Goal: Task Accomplishment & Management: Complete application form

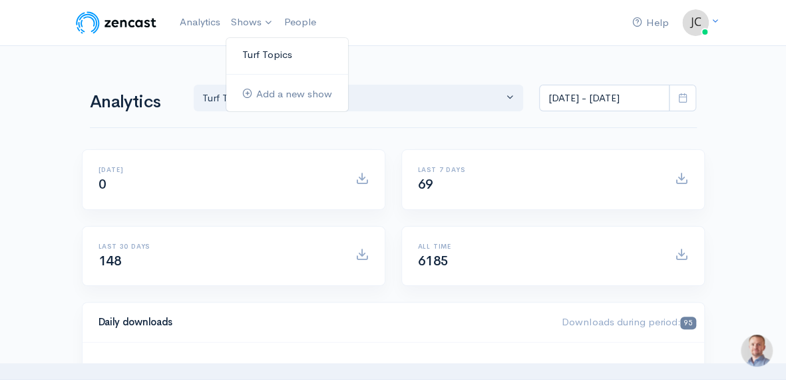
click at [265, 52] on link "Turf Topics" at bounding box center [287, 54] width 122 height 23
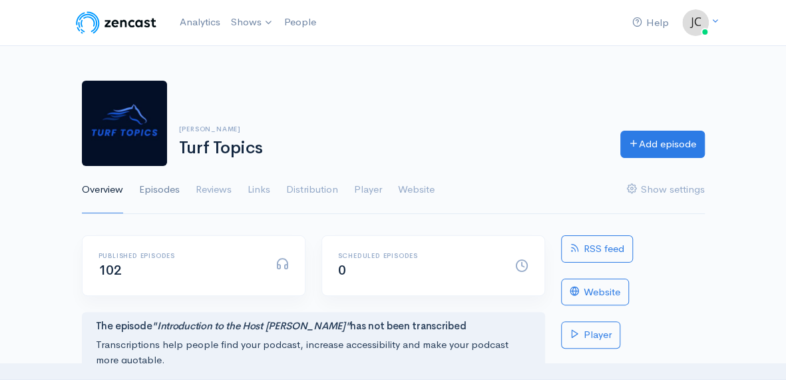
click at [151, 190] on link "Episodes" at bounding box center [159, 190] width 41 height 48
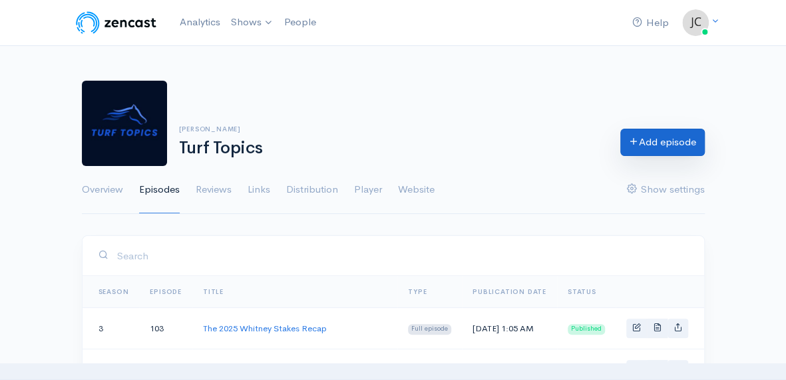
click at [647, 142] on link "Add episode" at bounding box center [663, 142] width 85 height 27
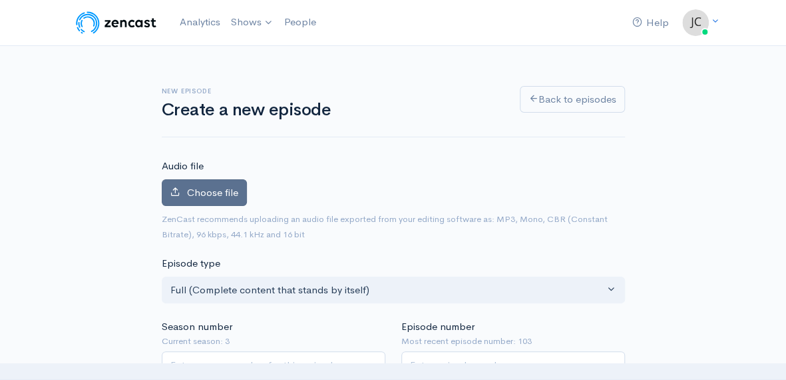
click at [213, 186] on span "Choose file" at bounding box center [212, 192] width 51 height 13
click at [0, 0] on input "Choose file" at bounding box center [0, 0] width 0 height 0
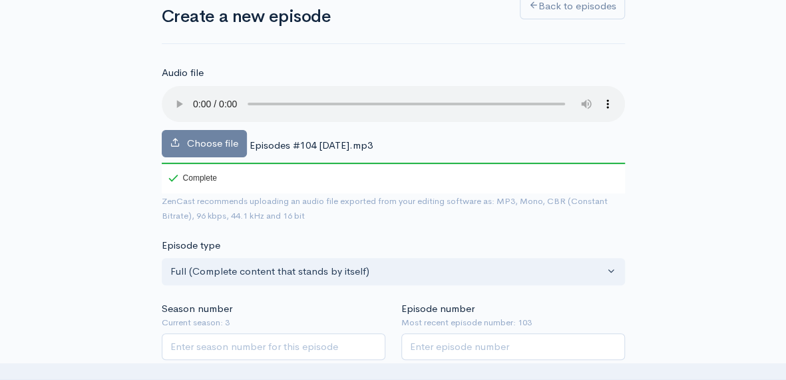
scroll to position [67, 0]
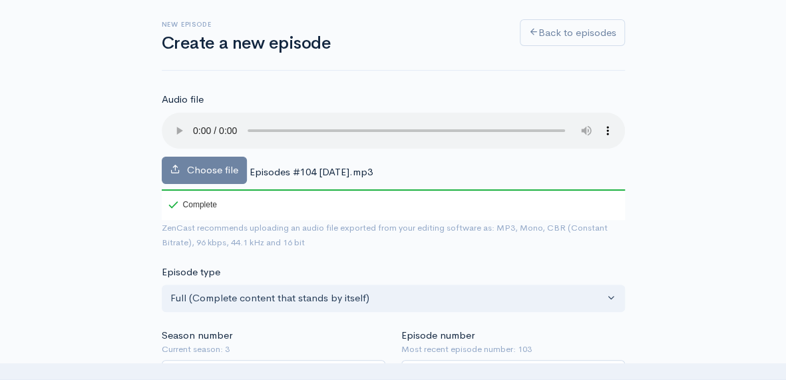
click at [339, 170] on span "Episodes #104 [DATE].mp3" at bounding box center [311, 171] width 123 height 13
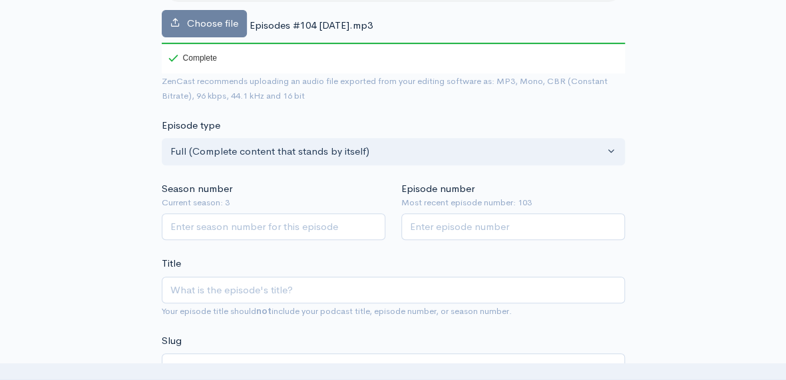
scroll to position [200, 0]
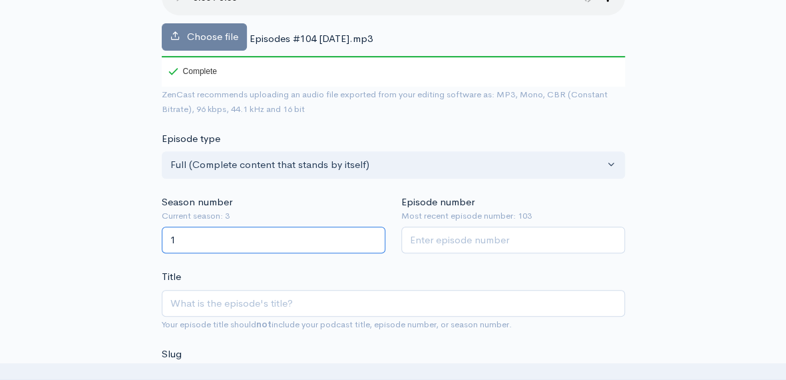
type input "1"
click at [370, 237] on input "1" at bounding box center [274, 239] width 224 height 27
type input "3"
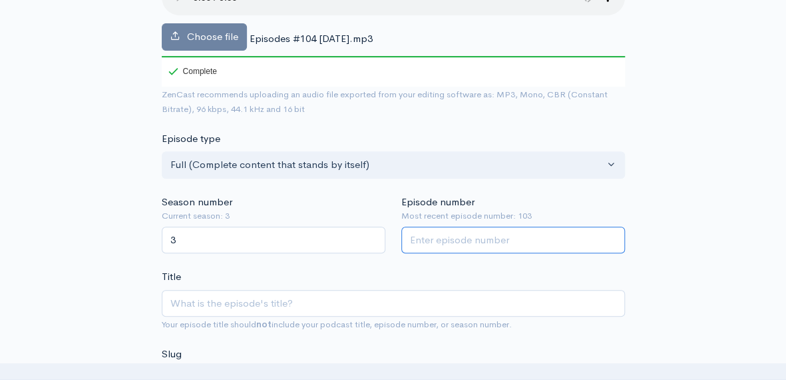
click at [431, 243] on input "Episode number" at bounding box center [514, 239] width 224 height 27
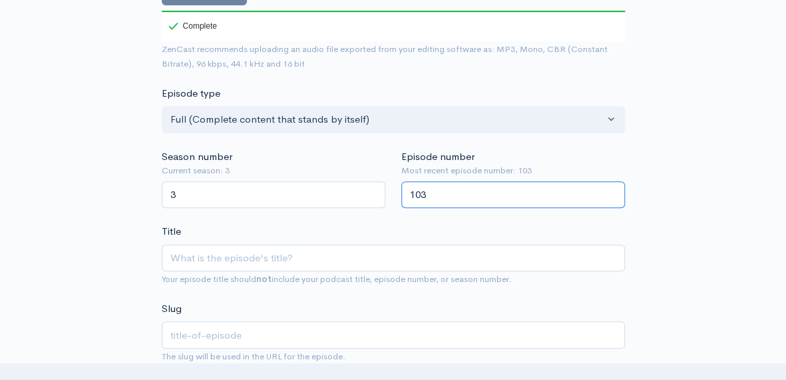
scroll to position [266, 0]
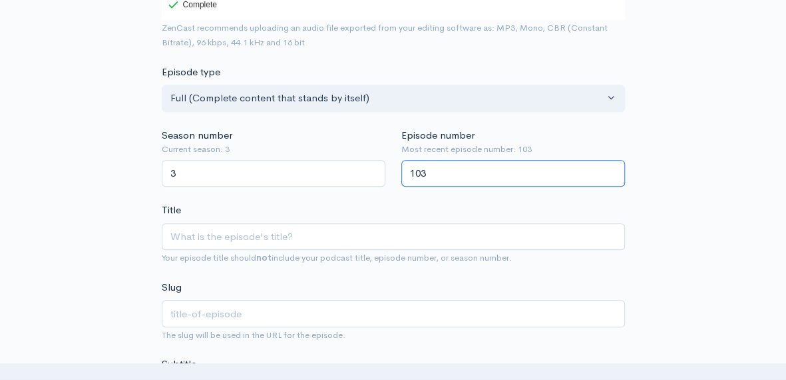
type input "103"
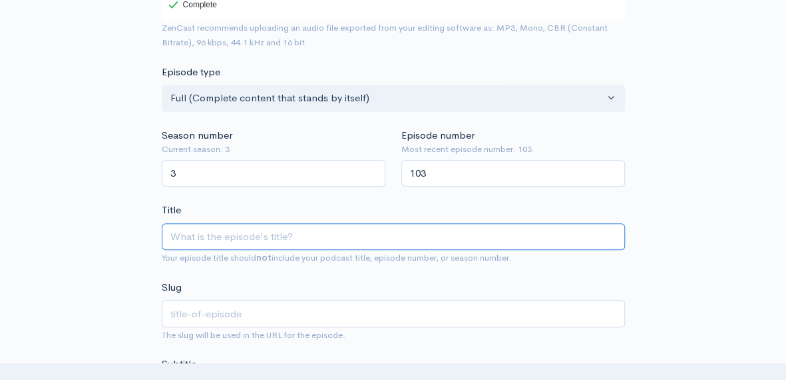
click at [279, 230] on input "Title" at bounding box center [393, 236] width 463 height 27
type input "R"
type input "r"
type input "Re"
type input "re"
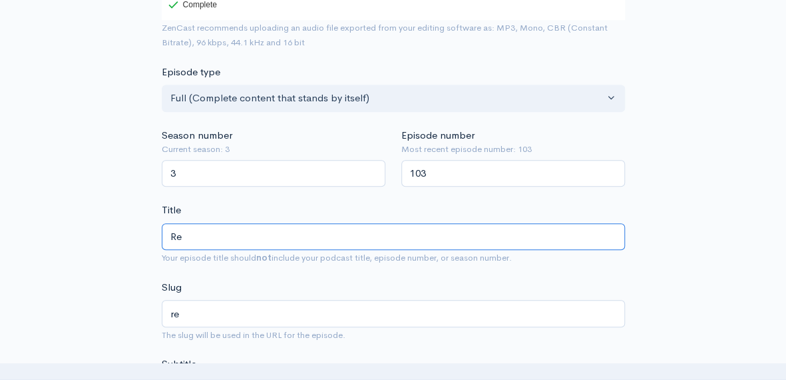
type input "Res"
type input "res"
type input "Resu"
type input "resu"
type input "Resul"
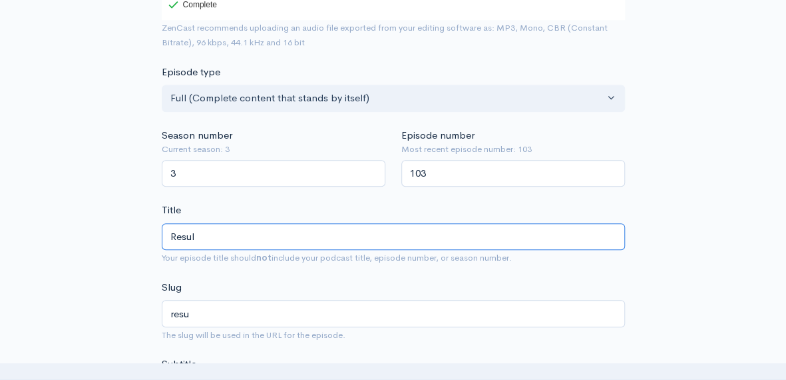
type input "resul"
type input "Result"
type input "result"
type input "Results"
type input "results"
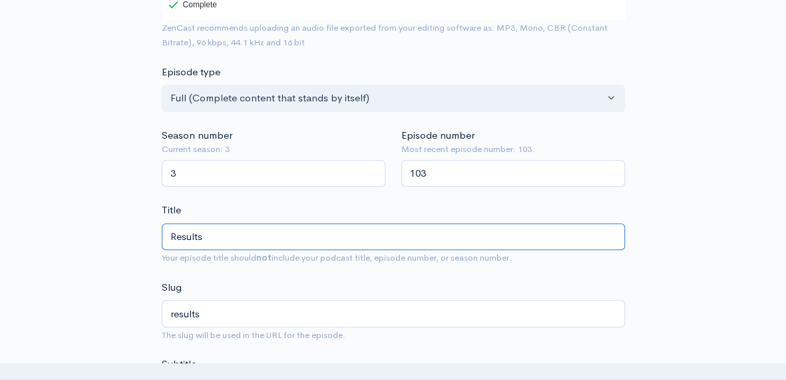
type input "Result"
type input "result"
type input "Resul"
type input "resul"
type input "Resu"
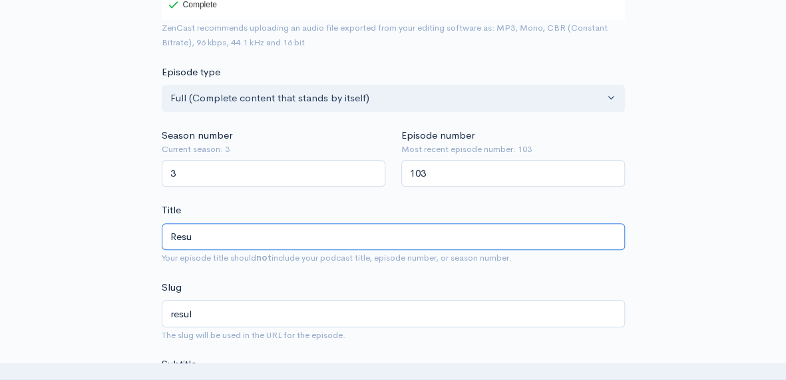
type input "resu"
type input "Res"
type input "res"
type input "Re"
type input "re"
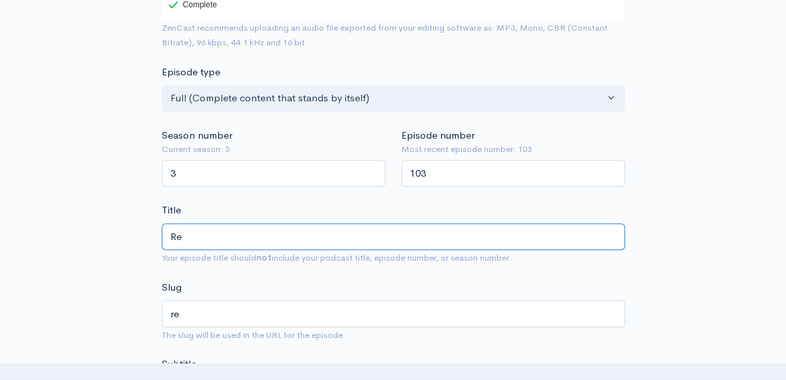
type input "R"
type input "r"
type input "2"
type input "20"
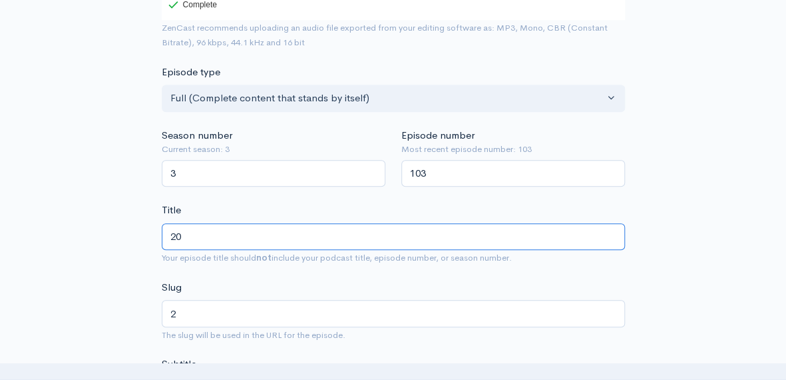
type input "20"
type input "202"
type input "2025"
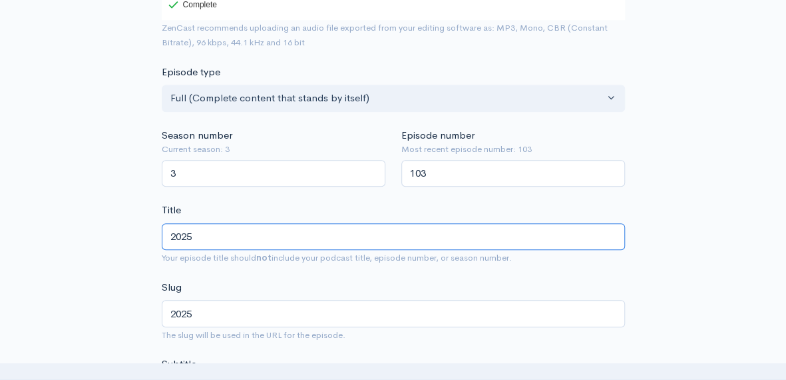
type input "2025 A"
type input "2025-a"
type input "2025 Al"
type input "2025-al"
type input "2025 Ala"
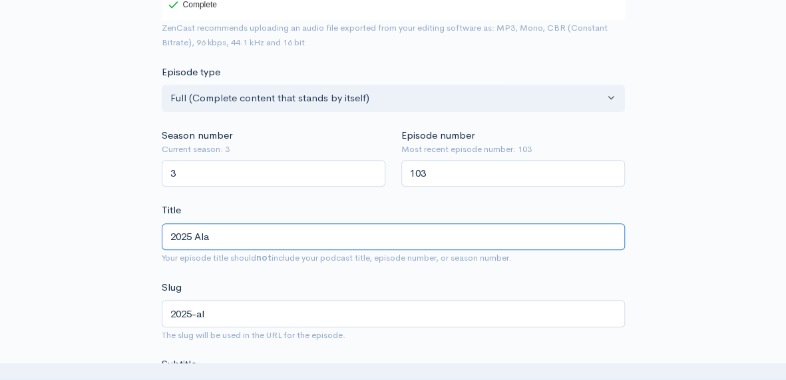
type input "2025-ala"
type input "2025 Alab"
type input "2025-alab"
type input "2025 Alaba"
type input "2025-alaba"
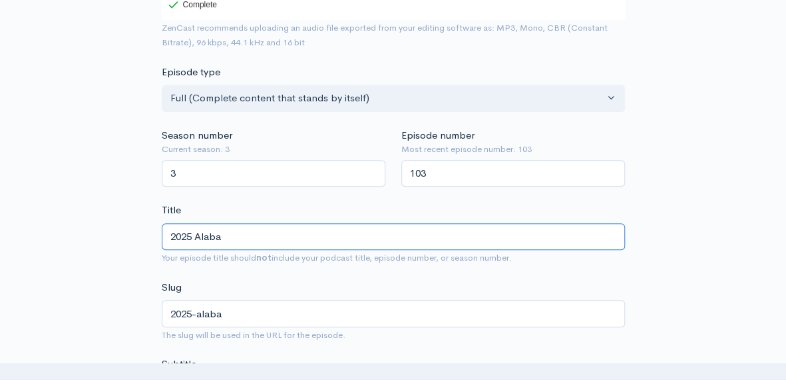
type input "2025 Alabam"
type input "2025-alabam"
type input "2025 [US_STATE]"
type input "2025-[US_STATE]"
type input "2025 [US_STATE] S"
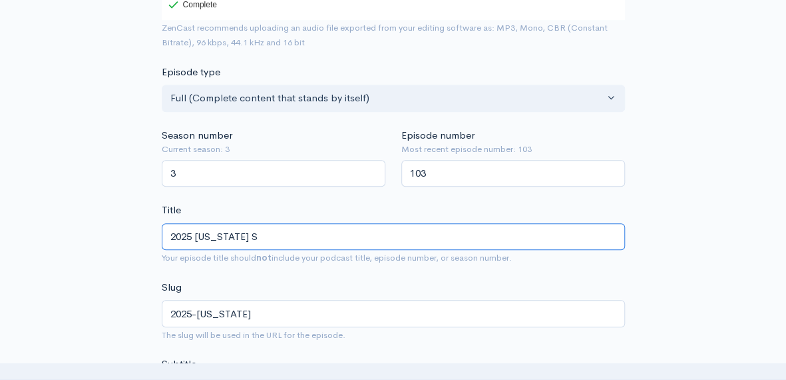
type input "2025-[US_STATE]-s"
type input "[STREET_ADDRESS][US_STATE]"
type input "2025-[US_STATE]-st"
type input "2025 [US_STATE] Sta"
type input "2025-[US_STATE]-sta"
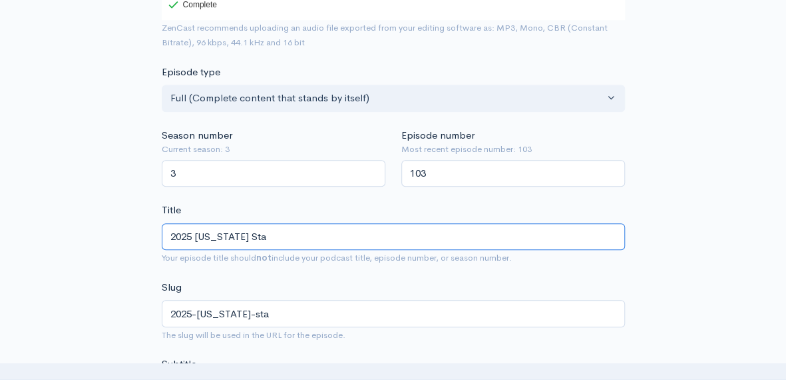
type input "2025 [US_STATE] Stak"
type input "2025-[US_STATE]-stak"
type input "2025 [US_STATE] Stake"
type input "2025-[US_STATE]-stake"
type input "2025 [US_STATE] Stakes"
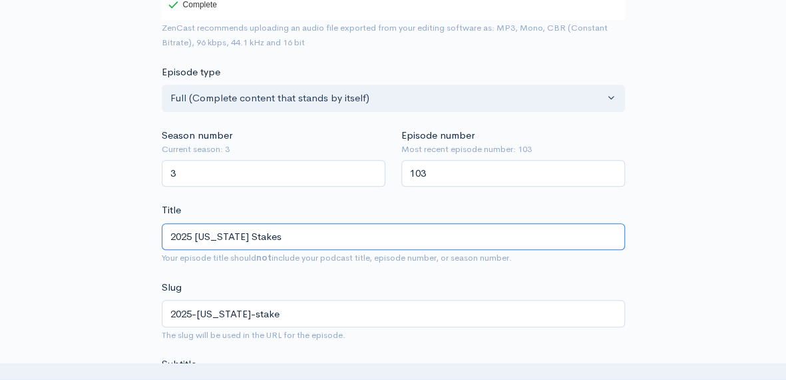
type input "2025-[US_STATE]-stakes"
type input "2025 [US_STATE] Stakes R"
type input "2025-[US_STATE]-stakes-r"
type input "2025 [US_STATE] Stakes Re"
type input "2025-[US_STATE]-stakes-re"
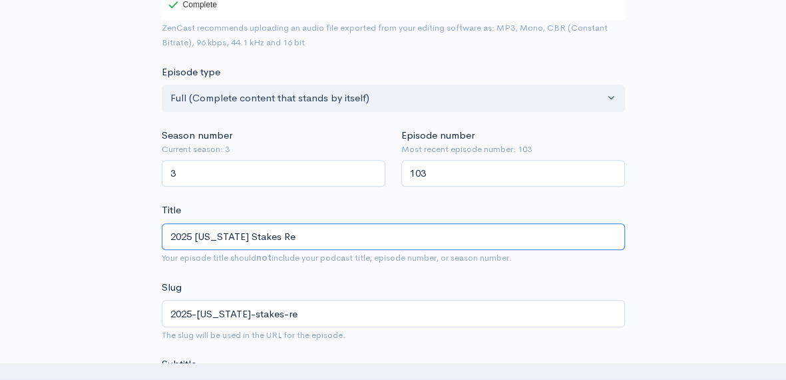
type input "2025 [US_STATE] Stakes Res"
type input "2025-[US_STATE]-stakes-res"
type input "2025 [US_STATE] Stakes Resu"
type input "2025-[US_STATE]-stakes-resu"
type input "2025 [US_STATE] Stakes Resul"
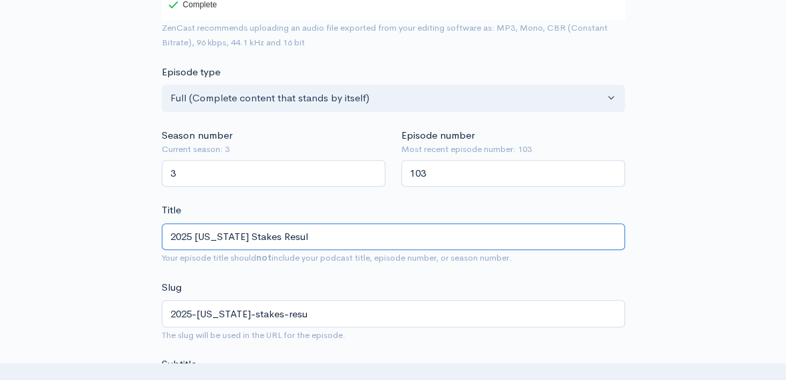
type input "2025-[US_STATE]-stakes-resul"
type input "2025 [US_STATE] Stakes Result"
type input "2025-[US_STATE]-stakes-result"
type input "2025 [US_STATE] Stakes Results"
type input "2025-[US_STATE]-stakes-results"
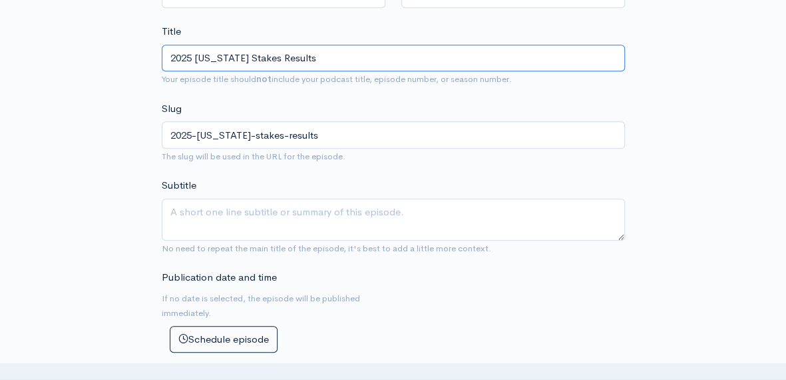
scroll to position [466, 0]
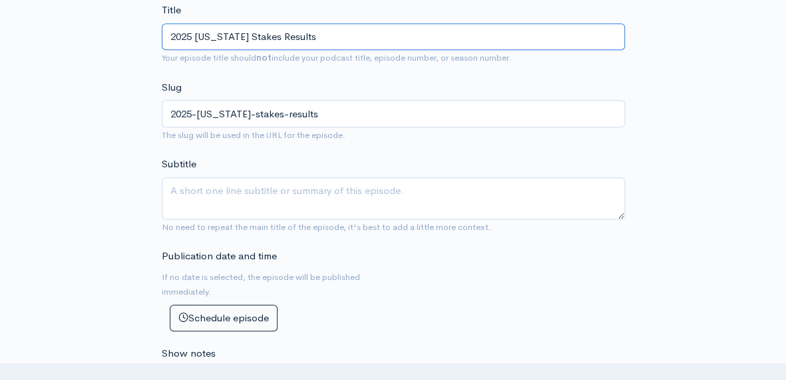
type input "2025 [US_STATE] Stakes Results"
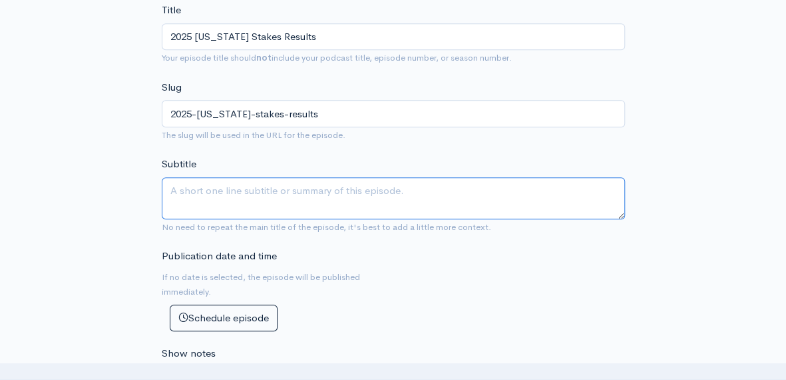
click at [251, 184] on textarea "Subtitle" at bounding box center [393, 198] width 463 height 42
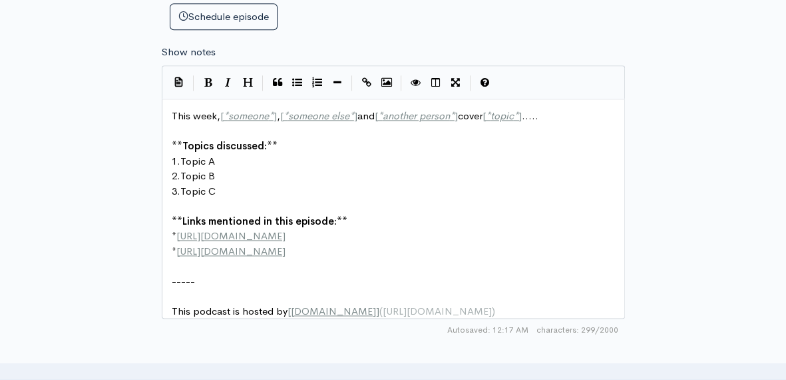
scroll to position [799, 0]
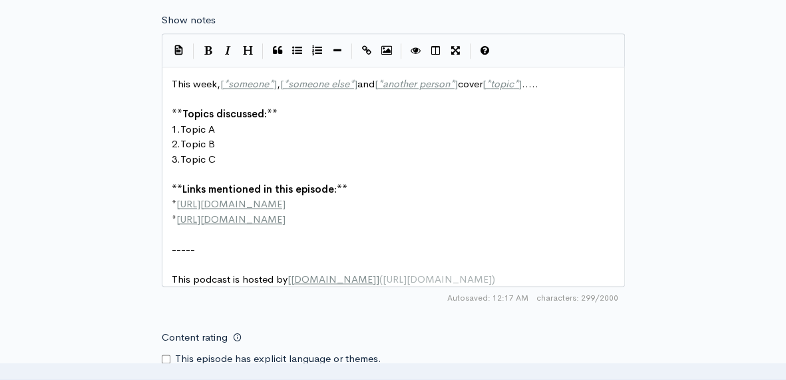
type textarea "The Results from the 2025 [US_STATE] Stakes and the Del Mar Oaks. Additional to…"
click at [278, 83] on span "This week, [ * someone * ] , [ * someone else * ] and [ * another person * ] co…" at bounding box center [355, 83] width 367 height 13
type textarea "*],"
type textarea "host"
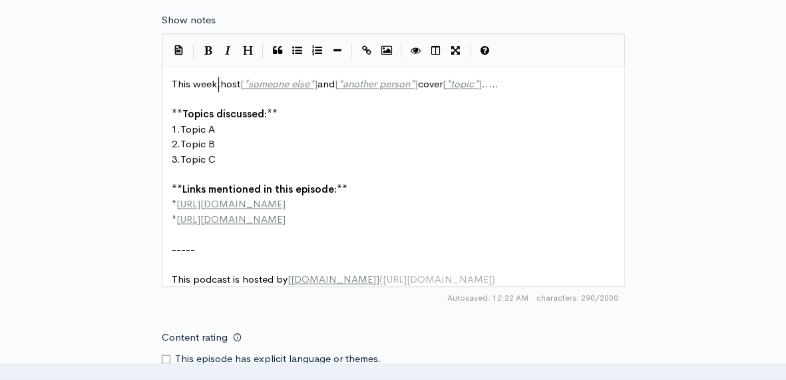
scroll to position [5, 3]
type textarea "[PERSON_NAME]"
click at [416, 82] on span "This week, host [PERSON_NAME] and [ * another person * ] cover [ * topic * ] ..…" at bounding box center [342, 83] width 340 height 13
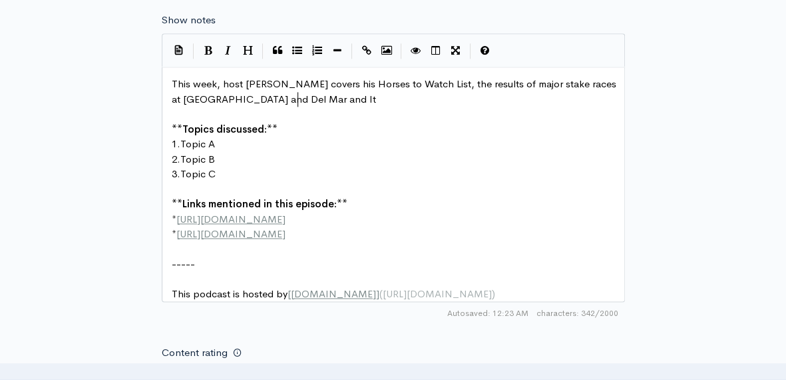
scroll to position [5, 398]
type textarea "s his Horses to Watch List, the results of major stake races at [GEOGRAPHIC_DAT…"
type textarea ""s impressive Maiden Win"
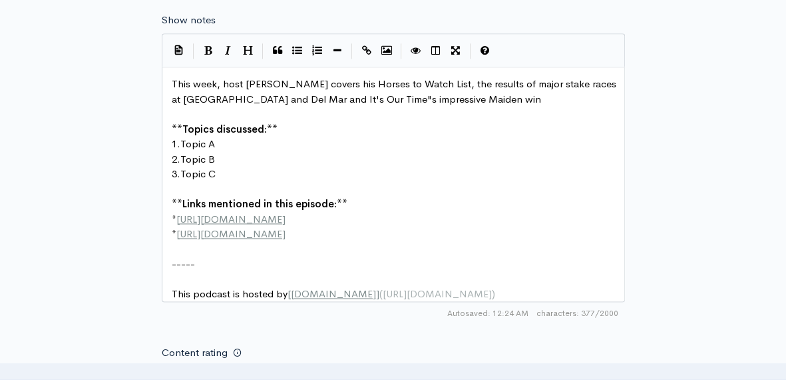
type textarea "win."
click at [215, 142] on span "Topic A" at bounding box center [197, 143] width 35 height 13
type textarea "Horses to Watch List"
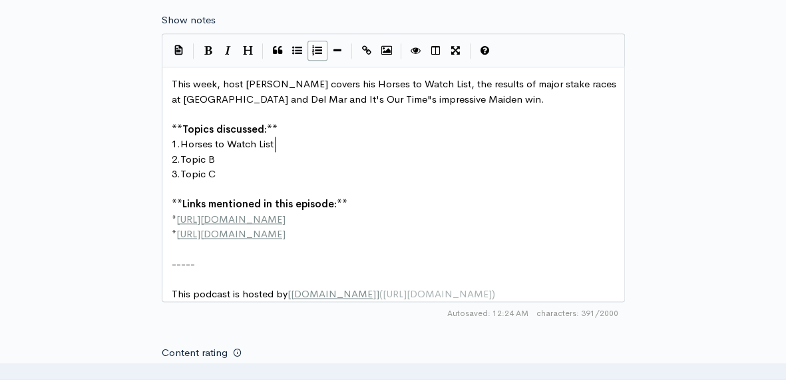
scroll to position [5, 91]
click at [217, 161] on pre "2. Topic B" at bounding box center [398, 159] width 459 height 15
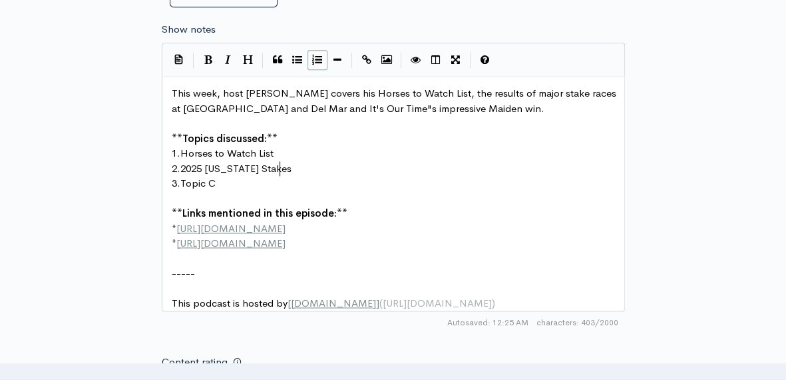
scroll to position [5, 99]
type textarea "2025 [US_STATE] Stakes Results"
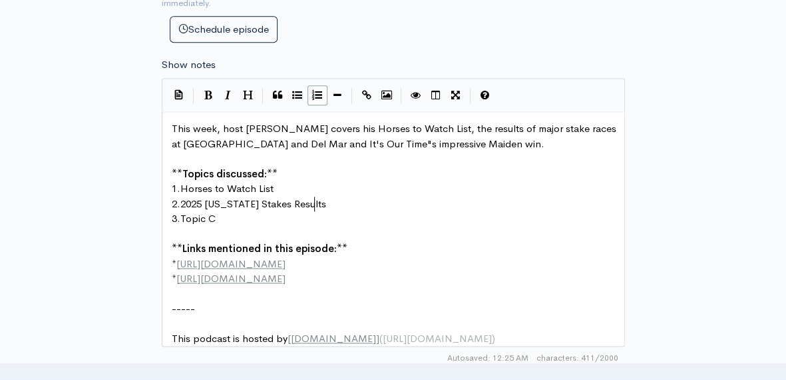
scroll to position [804, 0]
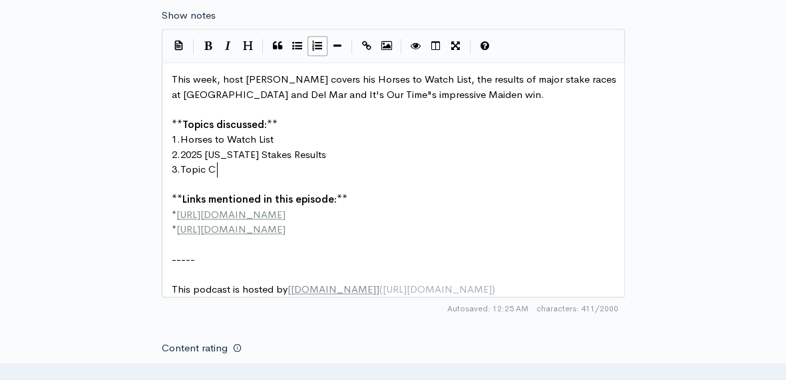
click at [224, 163] on pre "3. Topic C" at bounding box center [398, 169] width 459 height 15
type textarea "[PERSON_NAME] wins a"
type textarea "Win a Grade 1 in [GEOGRAPHIC_DATA]"
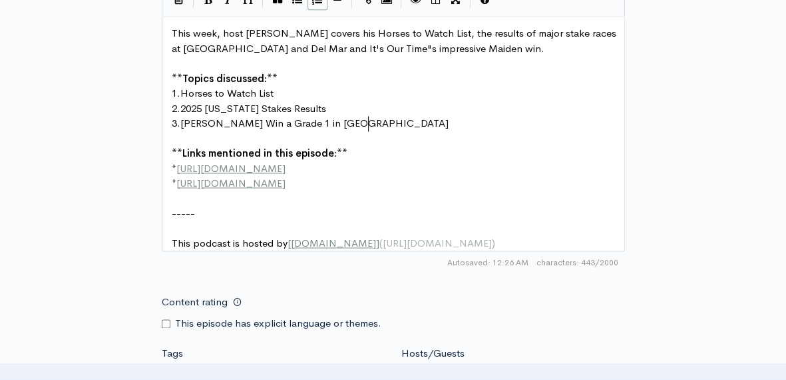
scroll to position [870, 0]
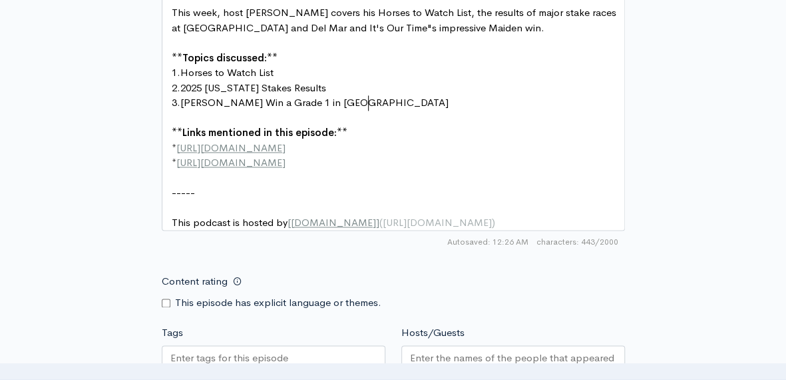
click at [310, 160] on pre "* [URL][DOMAIN_NAME]" at bounding box center [398, 162] width 459 height 15
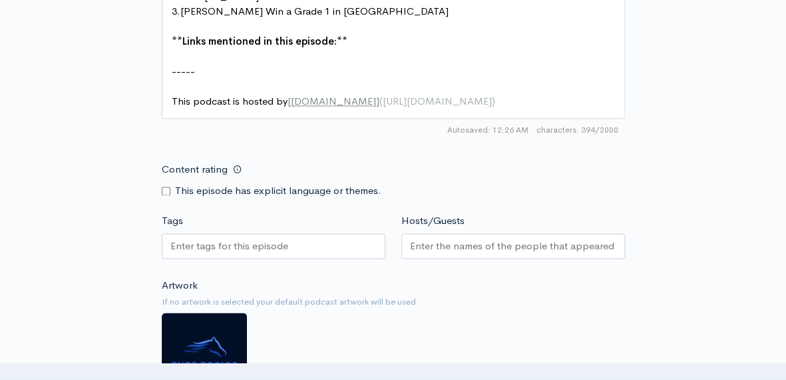
scroll to position [1070, 0]
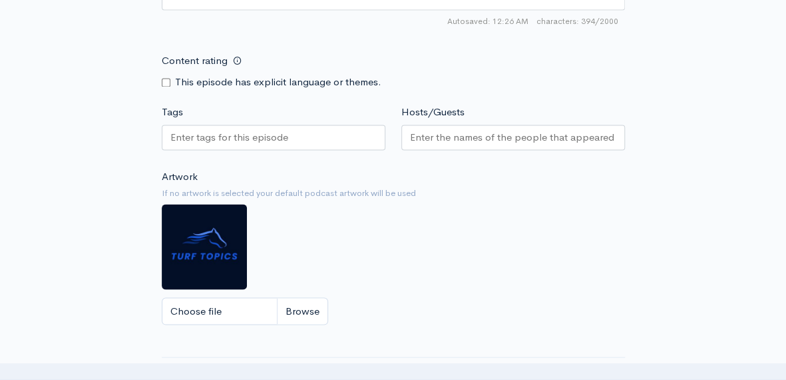
click at [308, 135] on div at bounding box center [274, 137] width 224 height 25
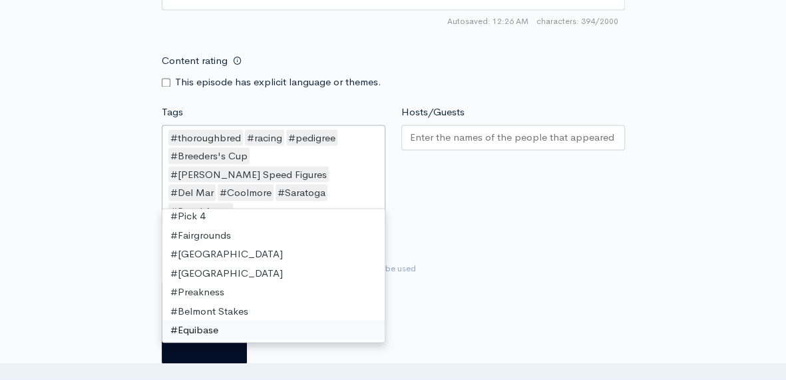
scroll to position [3, 0]
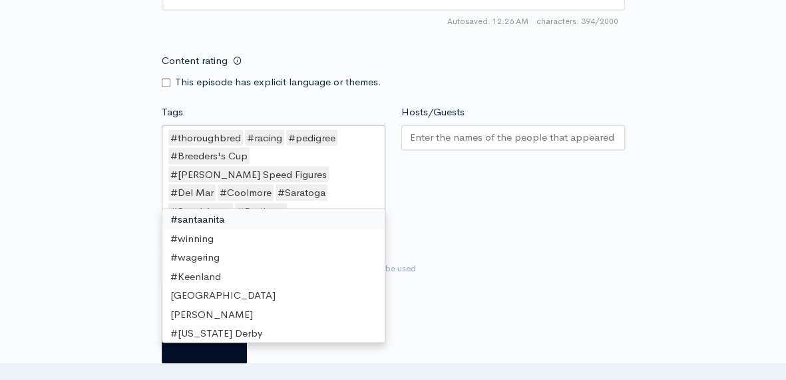
click at [437, 131] on input "Hosts/Guests" at bounding box center [513, 136] width 206 height 15
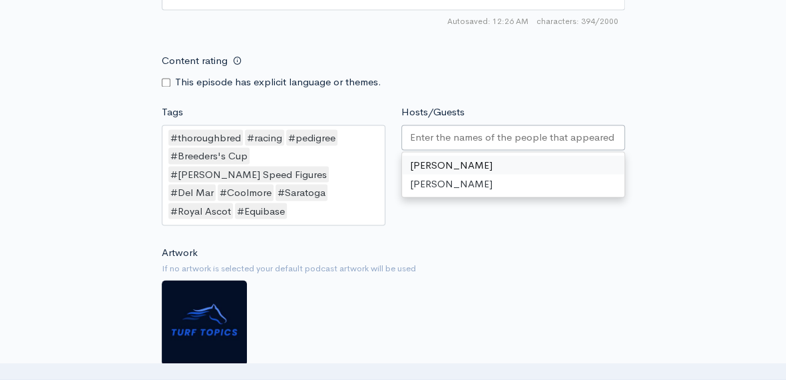
click at [438, 133] on input "Hosts/Guests" at bounding box center [513, 136] width 206 height 15
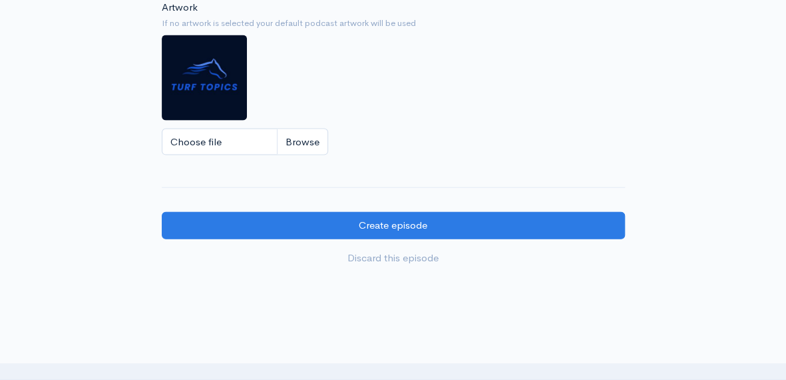
scroll to position [1373, 0]
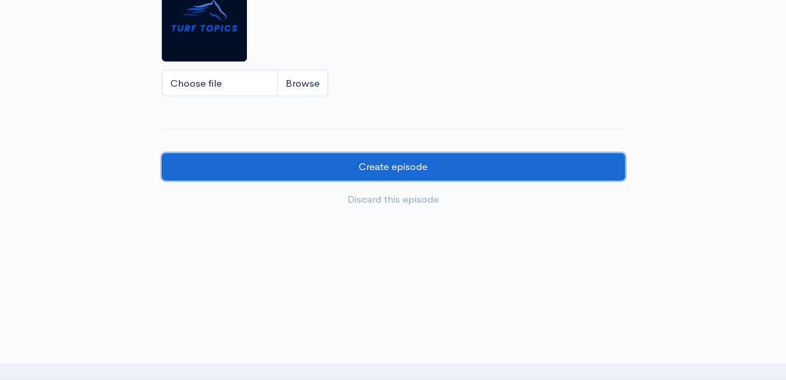
click at [385, 153] on input "Create episode" at bounding box center [393, 166] width 463 height 27
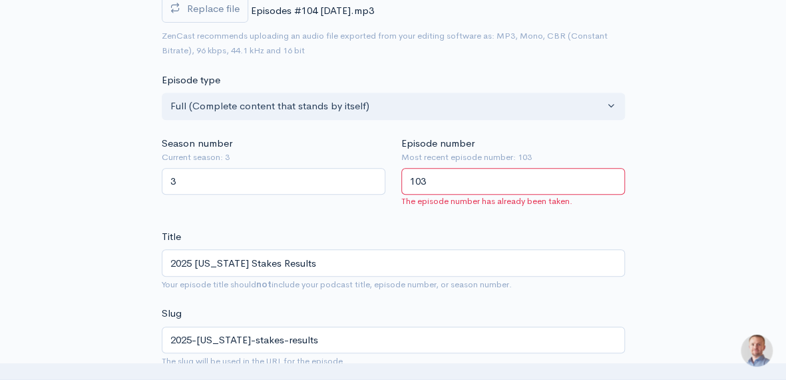
click at [427, 178] on input "103" at bounding box center [514, 181] width 224 height 27
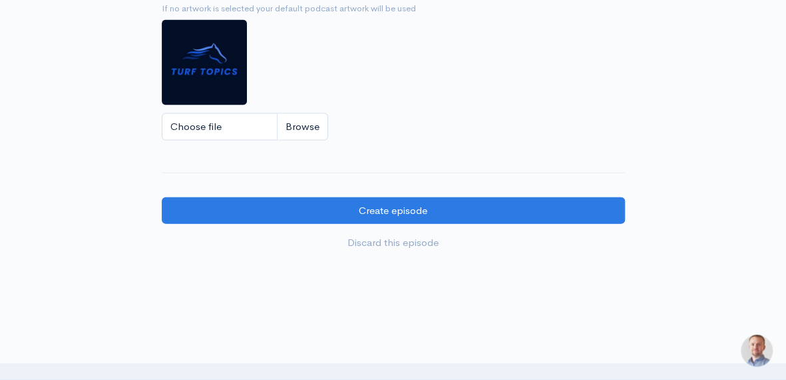
scroll to position [1360, 0]
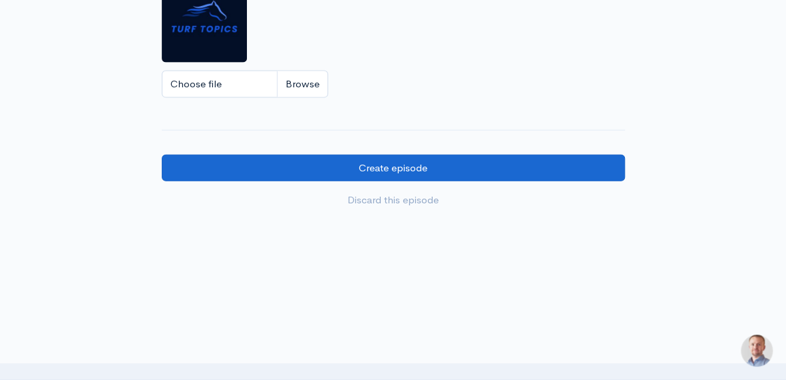
type input "101"
click at [400, 154] on input "Create episode" at bounding box center [393, 167] width 463 height 27
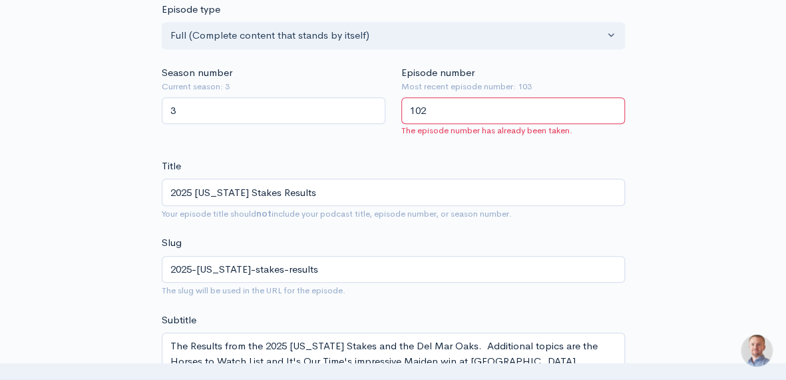
click at [611, 105] on input "102" at bounding box center [514, 110] width 224 height 27
click at [611, 105] on input "103" at bounding box center [514, 110] width 224 height 27
type input "104"
click at [611, 105] on input "104" at bounding box center [514, 110] width 224 height 27
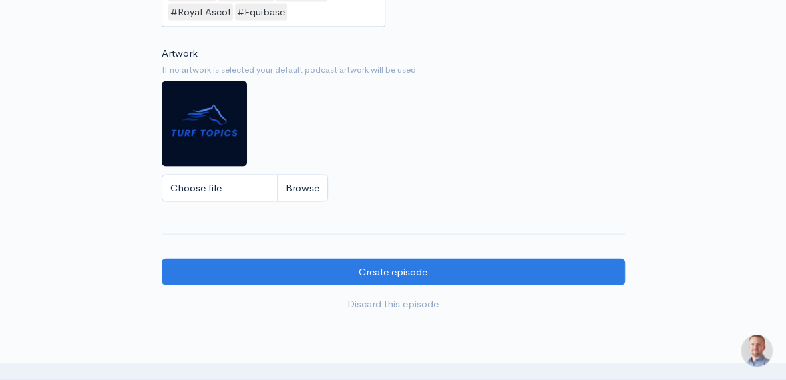
scroll to position [1297, 0]
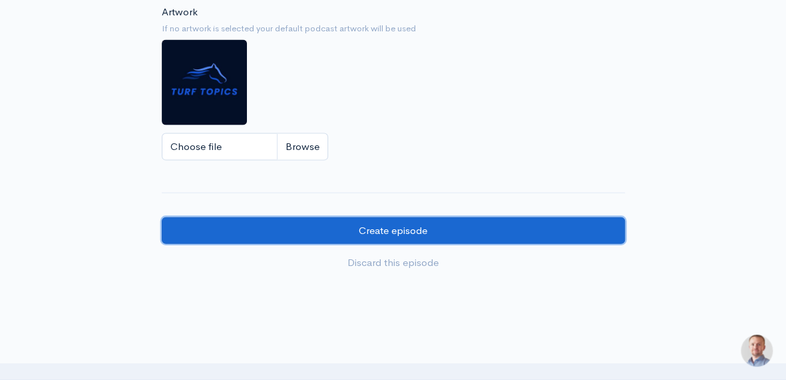
click at [420, 217] on input "Create episode" at bounding box center [393, 230] width 463 height 27
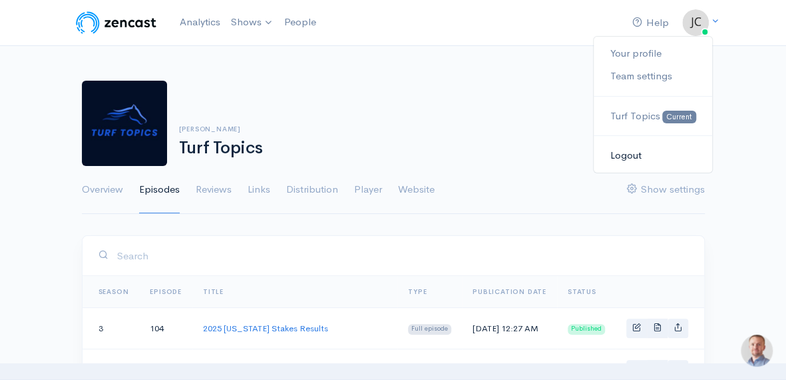
click at [631, 154] on link "Logout" at bounding box center [653, 155] width 118 height 23
